Goal: Information Seeking & Learning: Learn about a topic

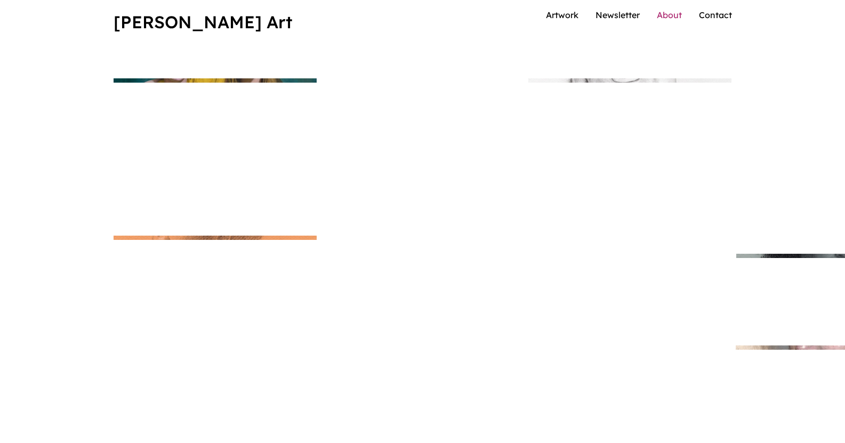
click at [658, 17] on link "About" at bounding box center [668, 15] width 25 height 11
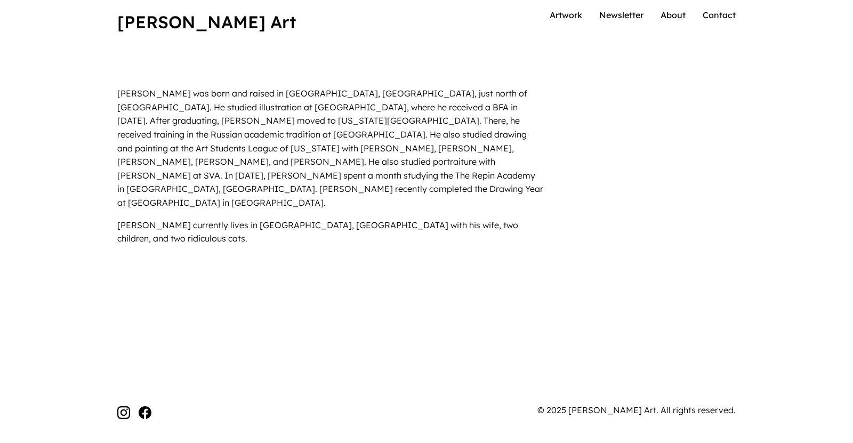
click at [426, 87] on p "Tim Dosé was born and raised in Glenview, IL, just north of Chicago. He studied…" at bounding box center [330, 148] width 426 height 123
click at [441, 87] on p "Tim Dosé was born and raised in Glenview, IL, just north of Chicago. He studied…" at bounding box center [330, 148] width 426 height 123
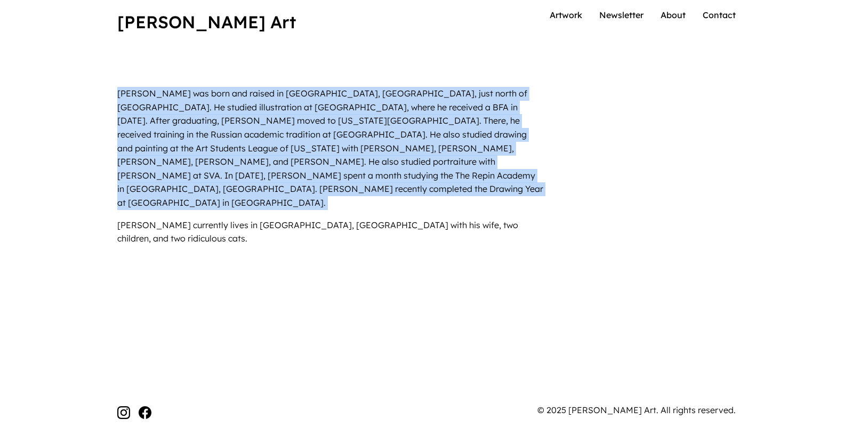
click at [441, 87] on p "Tim Dosé was born and raised in Glenview, IL, just north of Chicago. He studied…" at bounding box center [330, 148] width 426 height 123
click at [466, 96] on p "Tim Dosé was born and raised in Glenview, IL, just north of Chicago. He studied…" at bounding box center [330, 148] width 426 height 123
